Goal: Task Accomplishment & Management: Manage account settings

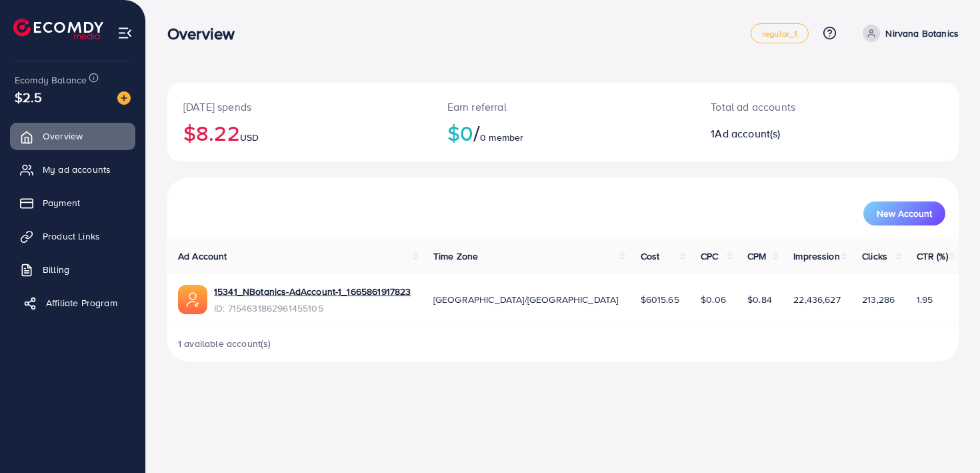
click at [42, 289] on link "Affiliate Program" at bounding box center [72, 302] width 125 height 27
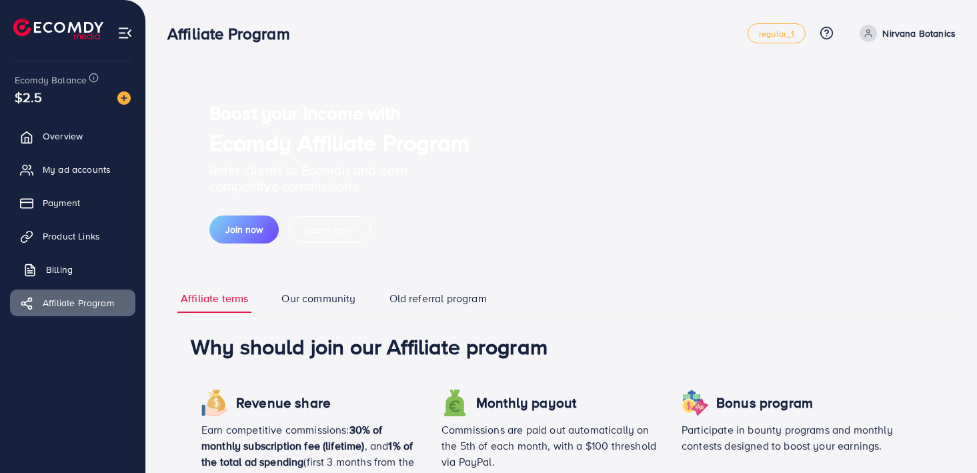
click at [55, 269] on span "Billing" at bounding box center [59, 269] width 27 height 13
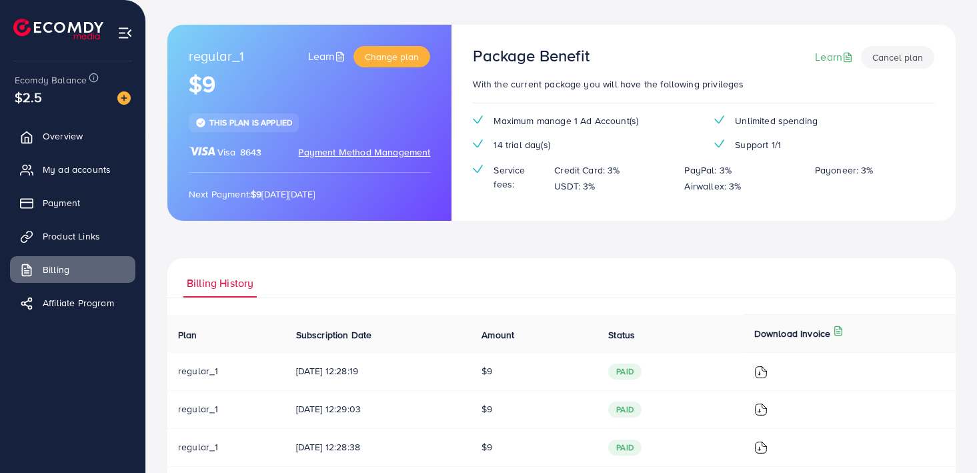
scroll to position [25, 0]
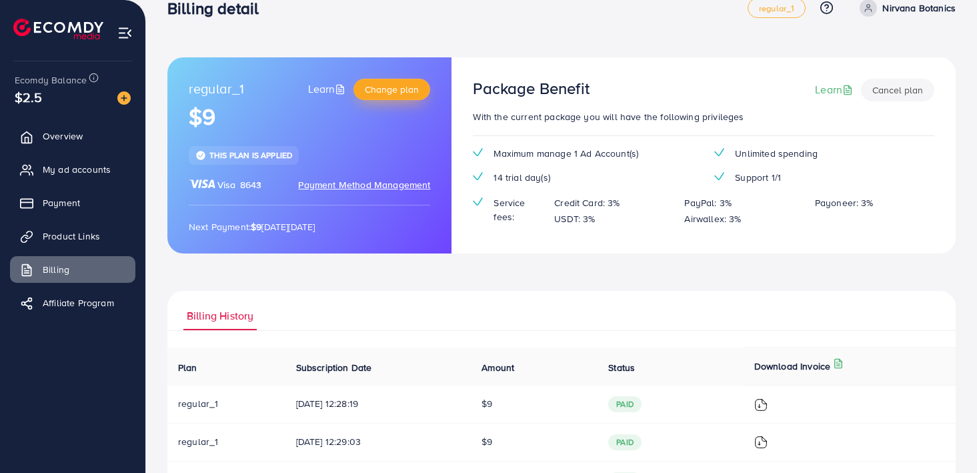
click at [401, 85] on span "Change plan" at bounding box center [392, 89] width 54 height 13
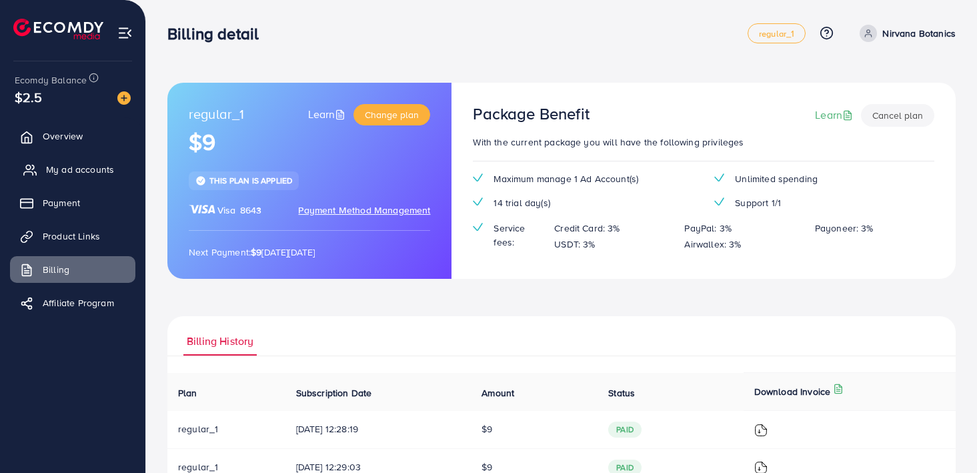
click at [101, 174] on span "My ad accounts" at bounding box center [80, 169] width 68 height 13
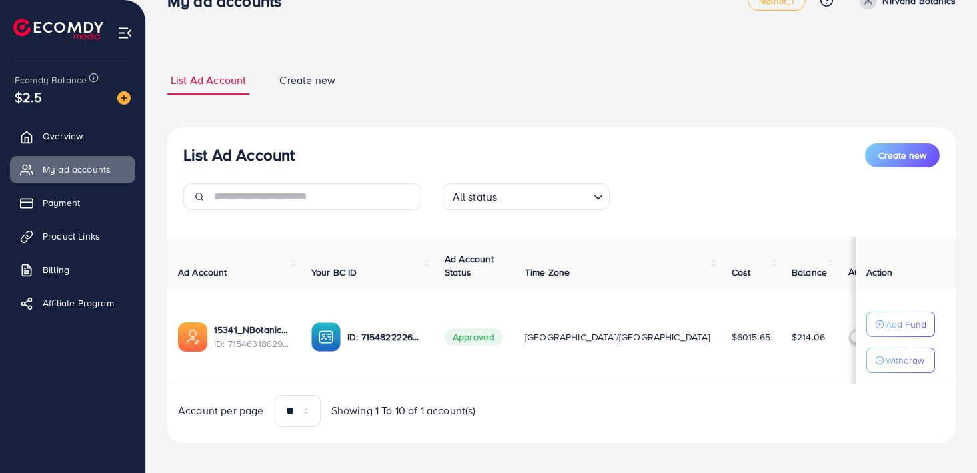
scroll to position [43, 0]
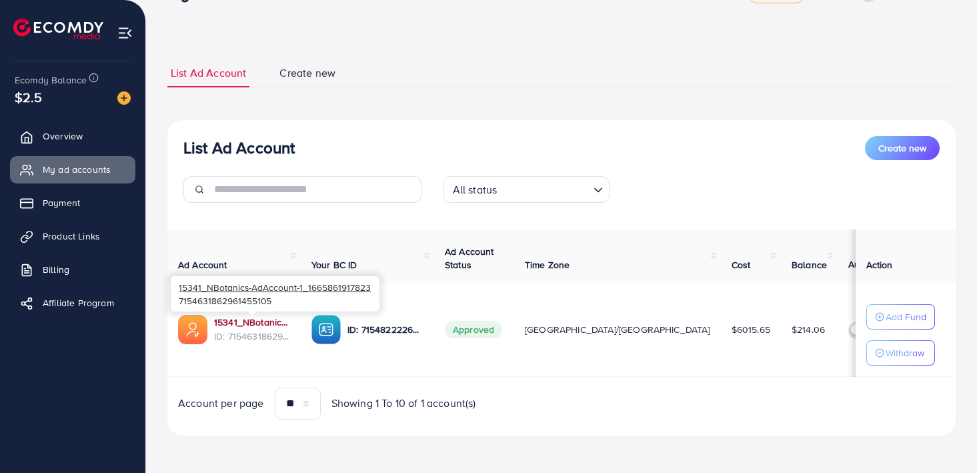
click at [252, 321] on link "15341_NBotanics-AdAccount-1_1665861917823" at bounding box center [252, 321] width 76 height 13
